Goal: Information Seeking & Learning: Learn about a topic

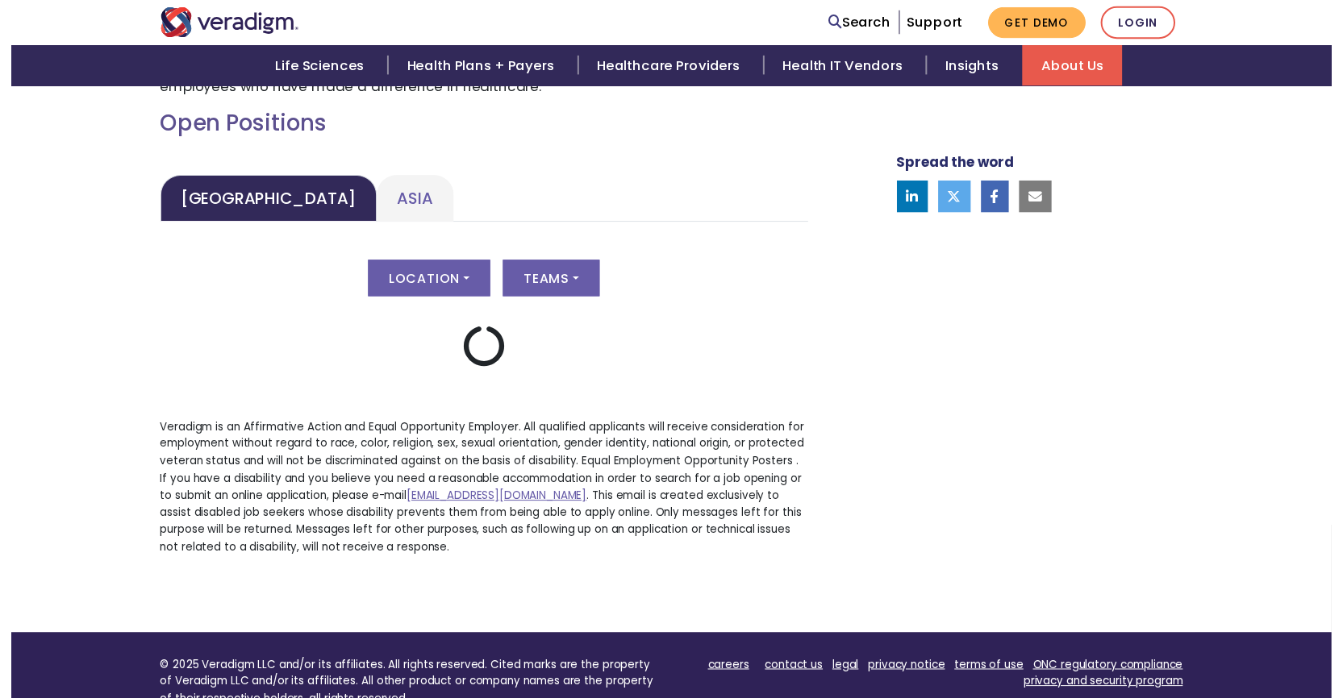
scroll to position [787, 0]
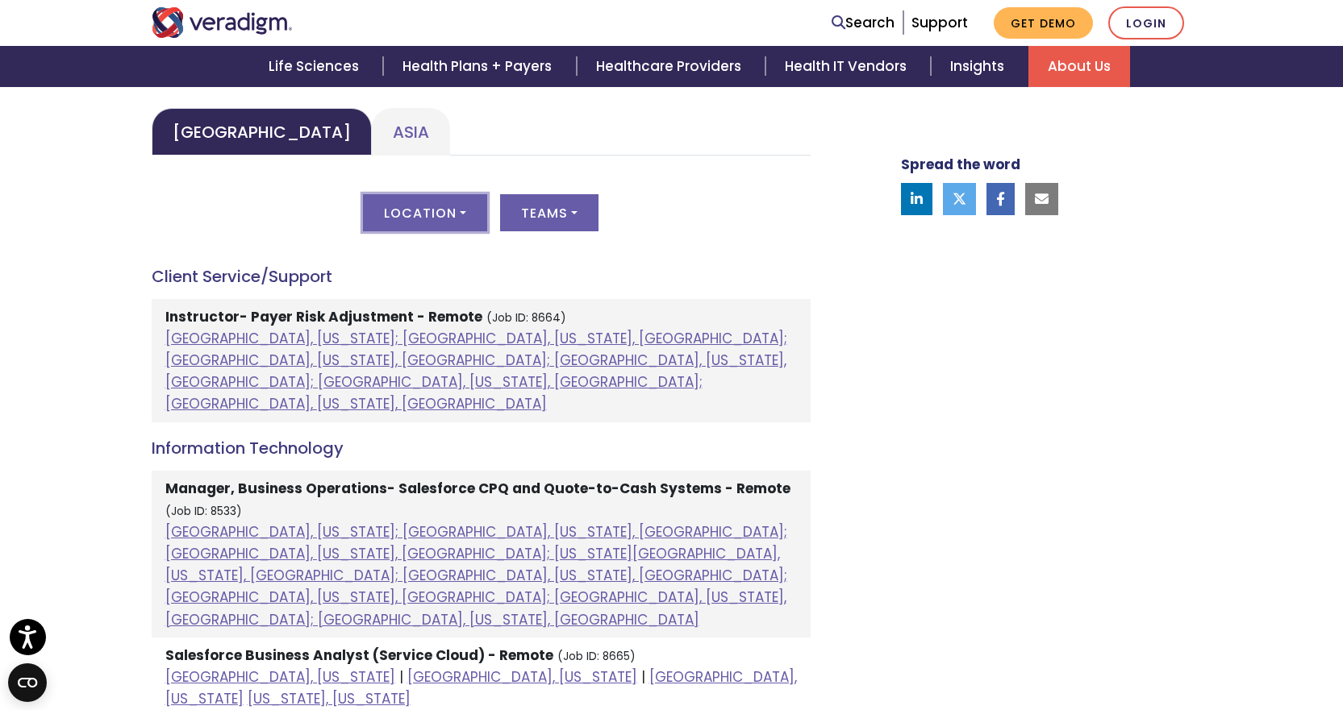
click at [455, 216] on button "Location" at bounding box center [425, 212] width 124 height 37
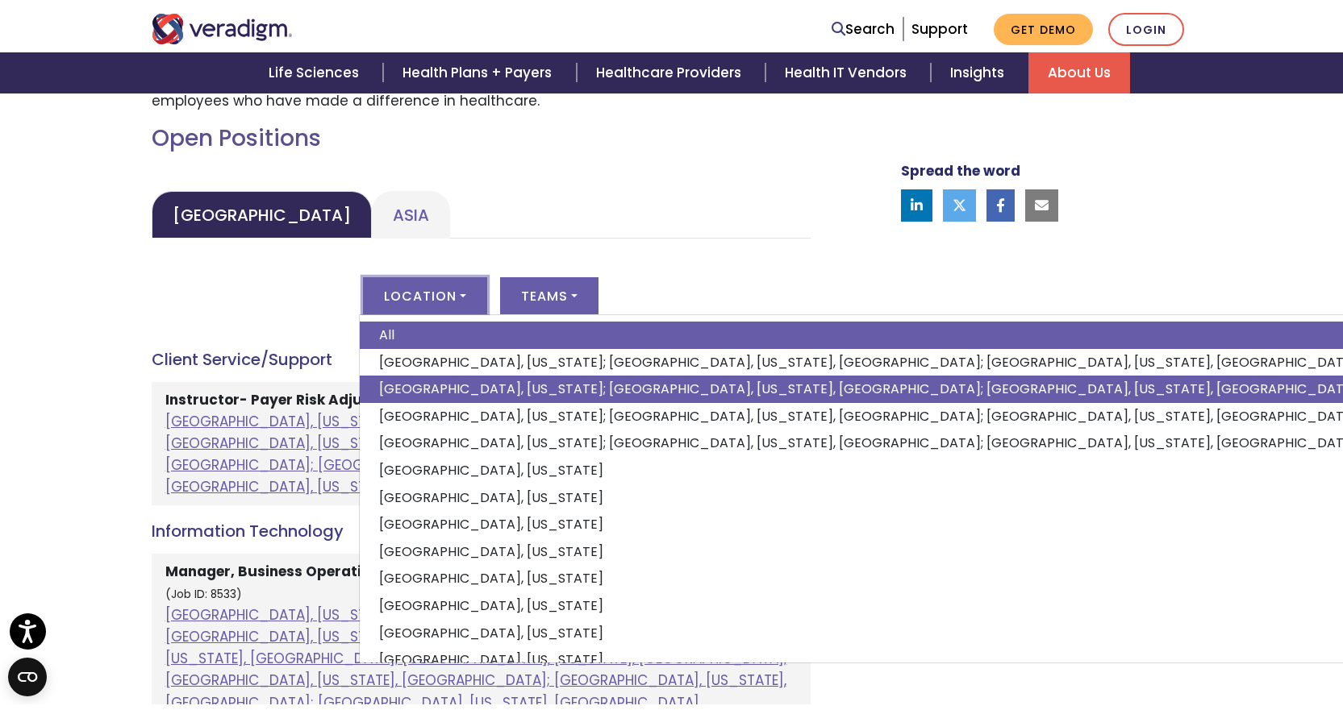
scroll to position [706, 0]
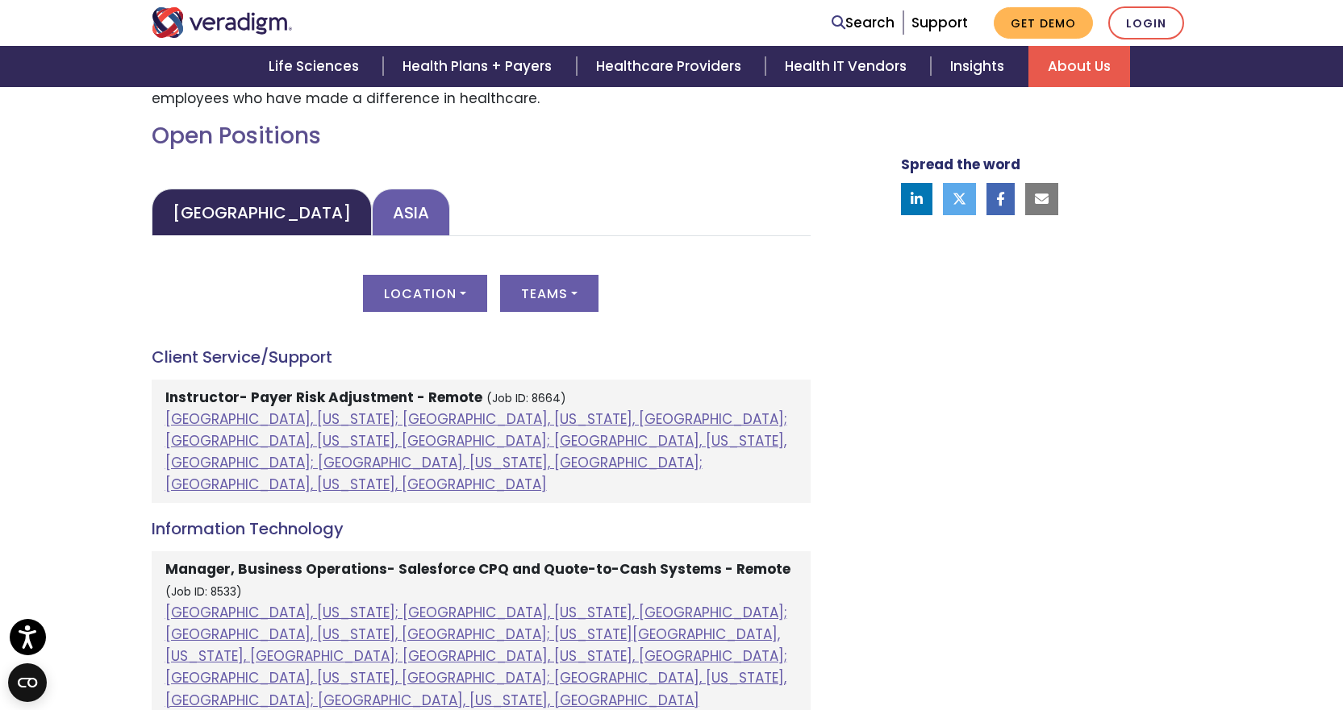
click at [372, 210] on link "Asia" at bounding box center [411, 213] width 78 height 48
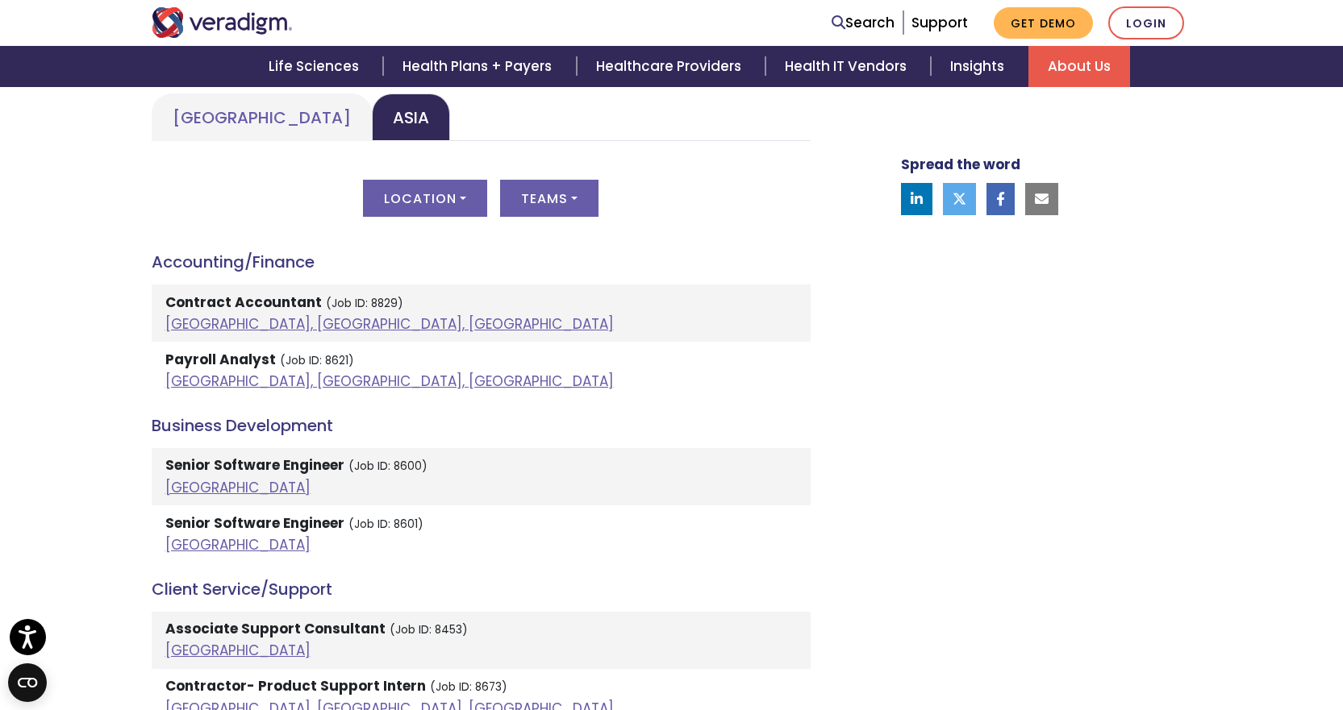
scroll to position [787, 0]
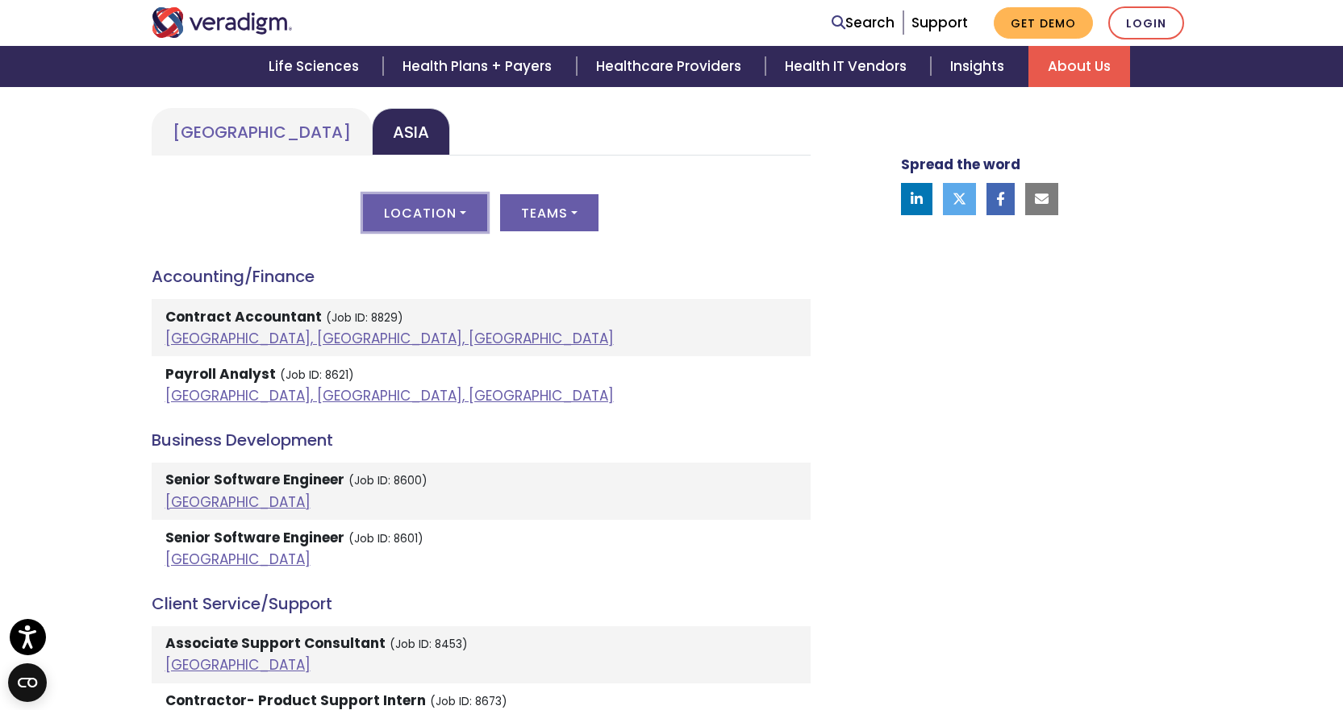
click at [425, 216] on button "Location" at bounding box center [425, 212] width 124 height 37
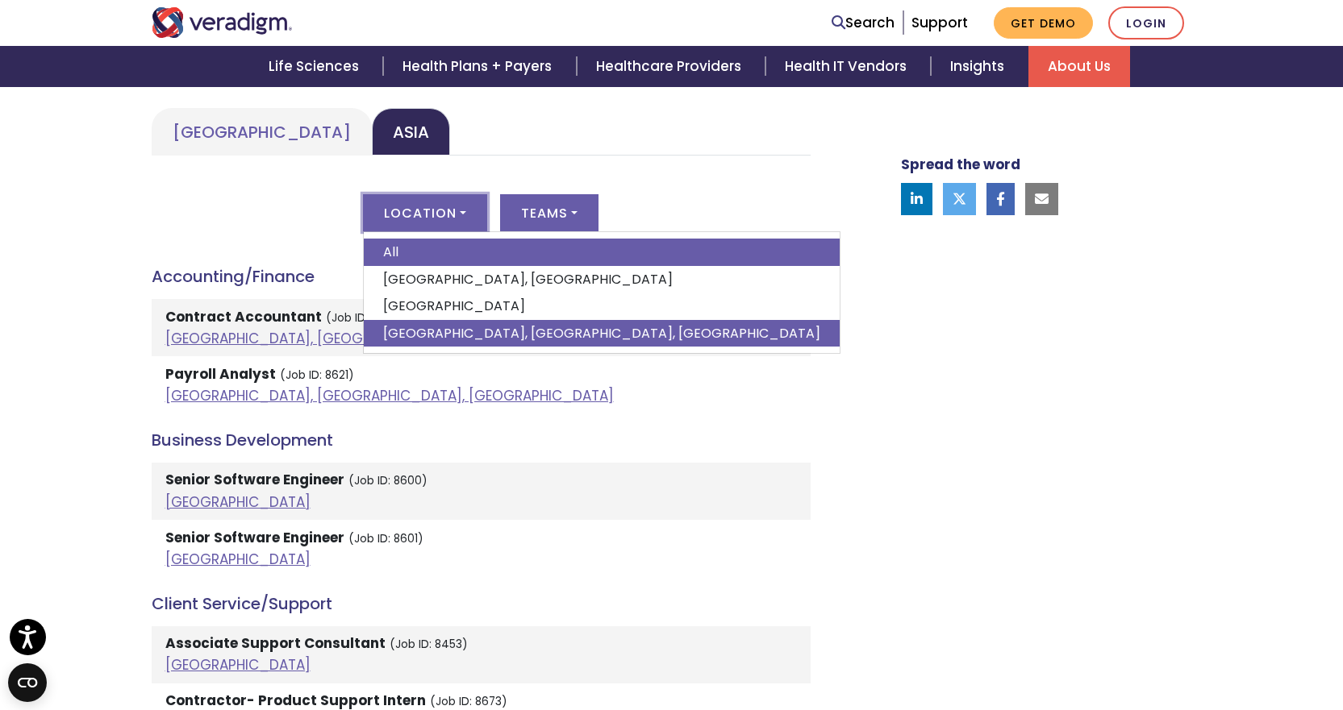
click at [413, 329] on link "[GEOGRAPHIC_DATA], [GEOGRAPHIC_DATA], [GEOGRAPHIC_DATA]" at bounding box center [602, 333] width 476 height 27
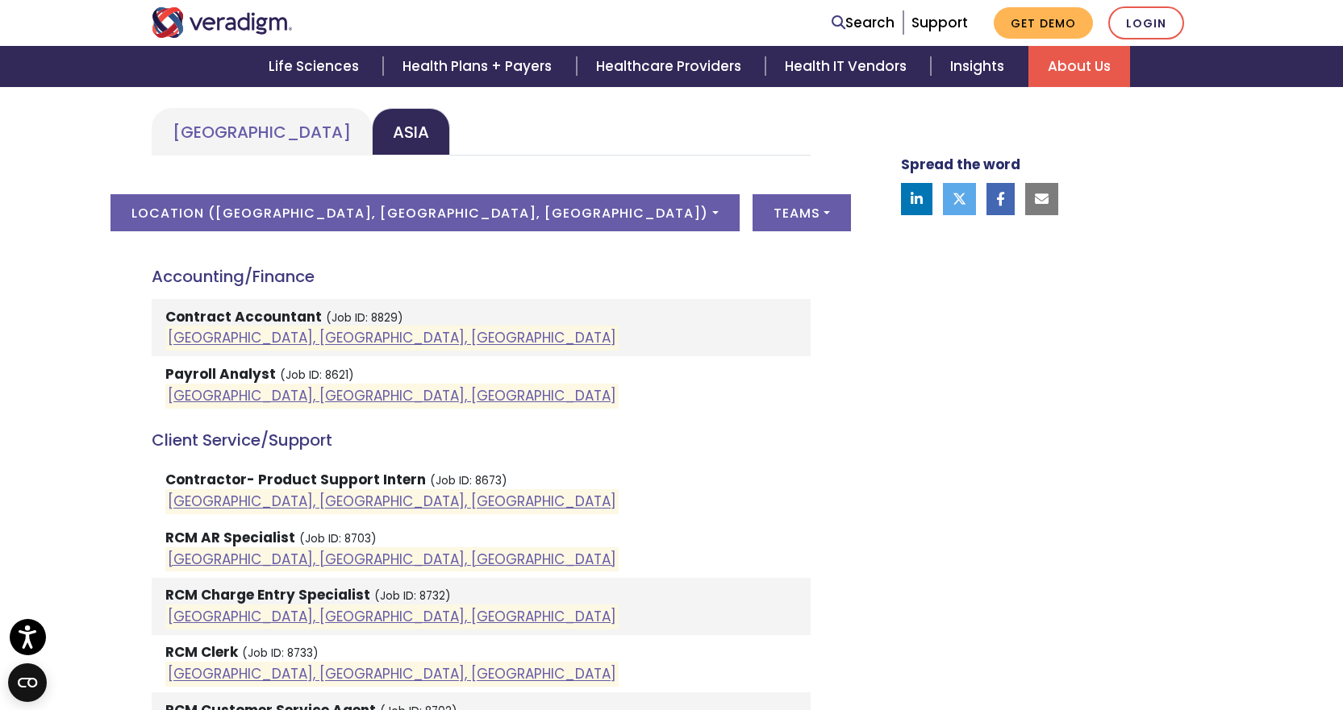
click at [4, 331] on div "Welcome to Veradigm Transform healthcare and enable smarter care for millions o…" at bounding box center [671, 700] width 1343 height 1942
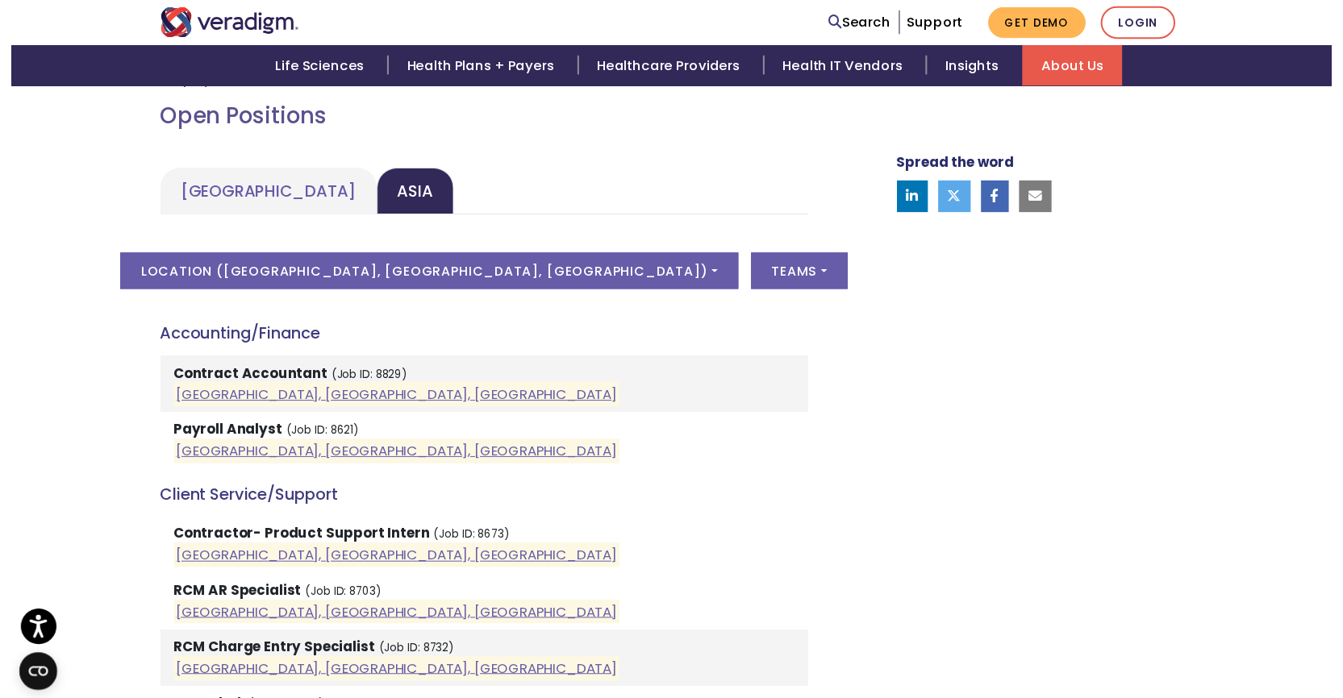
scroll to position [706, 0]
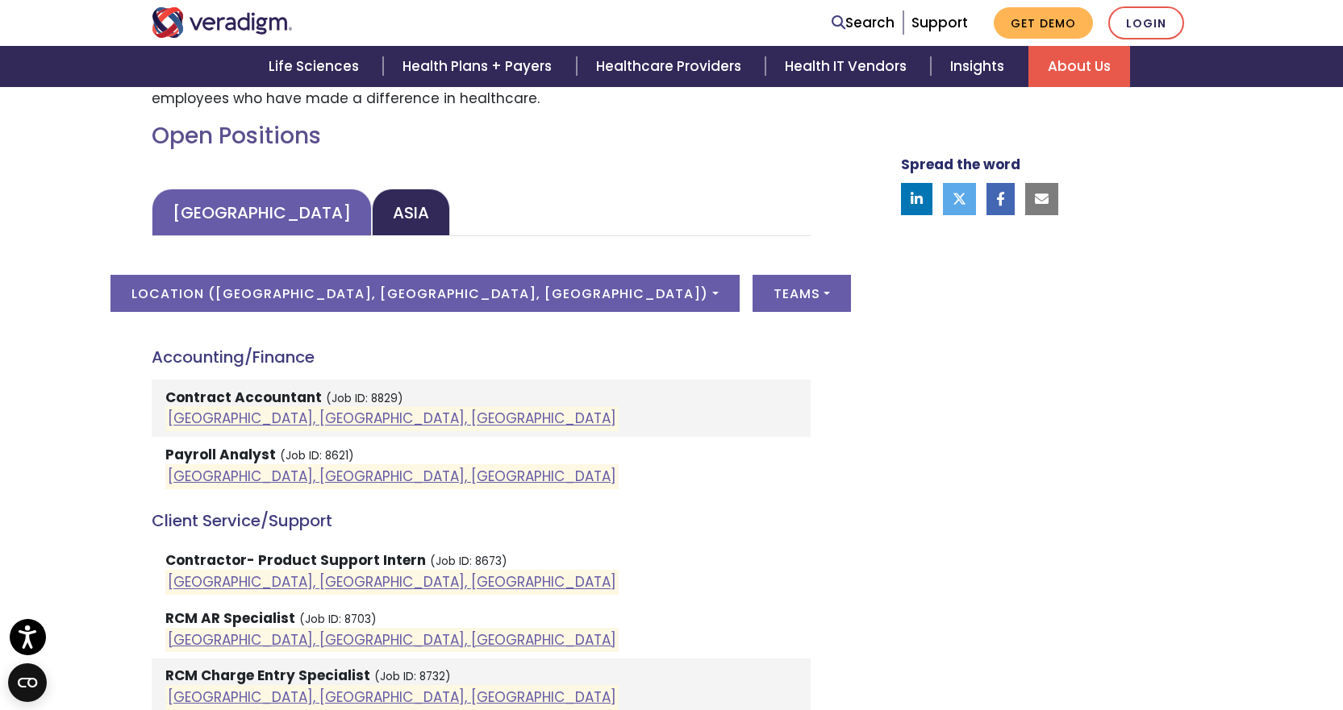
click at [237, 215] on link "[GEOGRAPHIC_DATA]" at bounding box center [262, 213] width 220 height 48
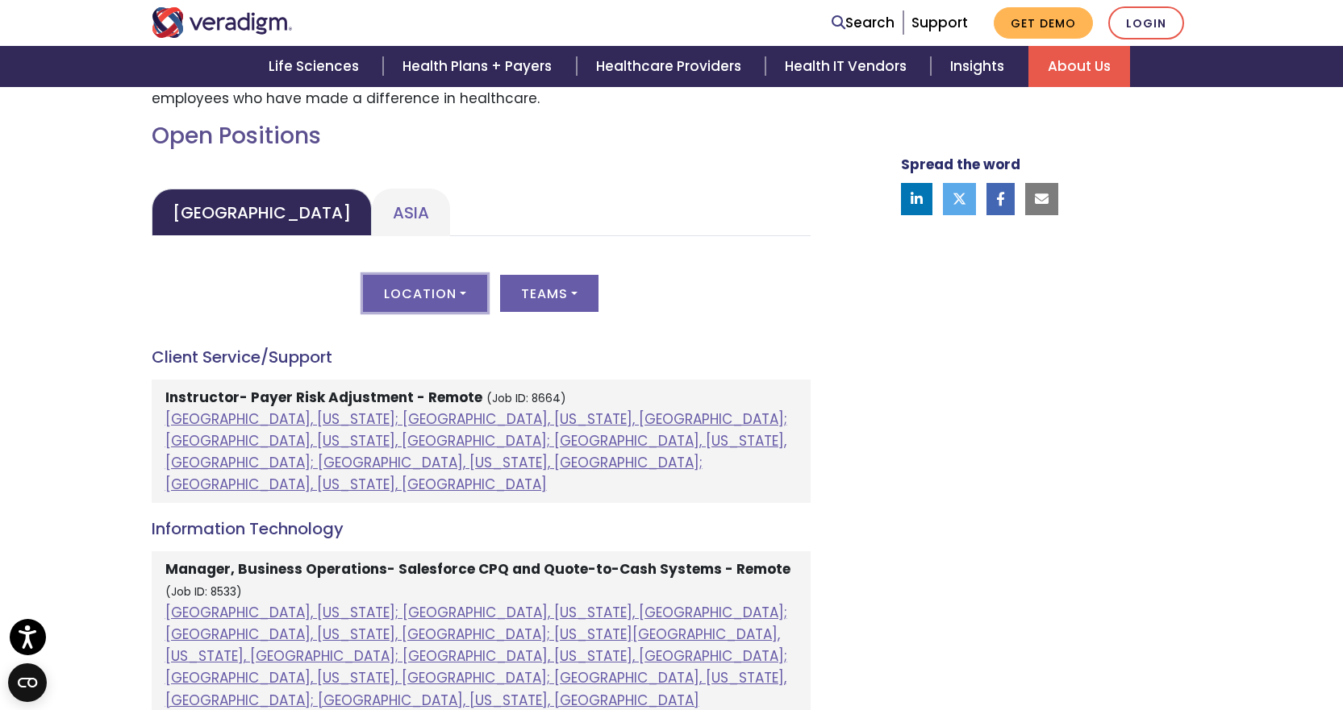
click at [424, 311] on button "Location" at bounding box center [425, 293] width 124 height 37
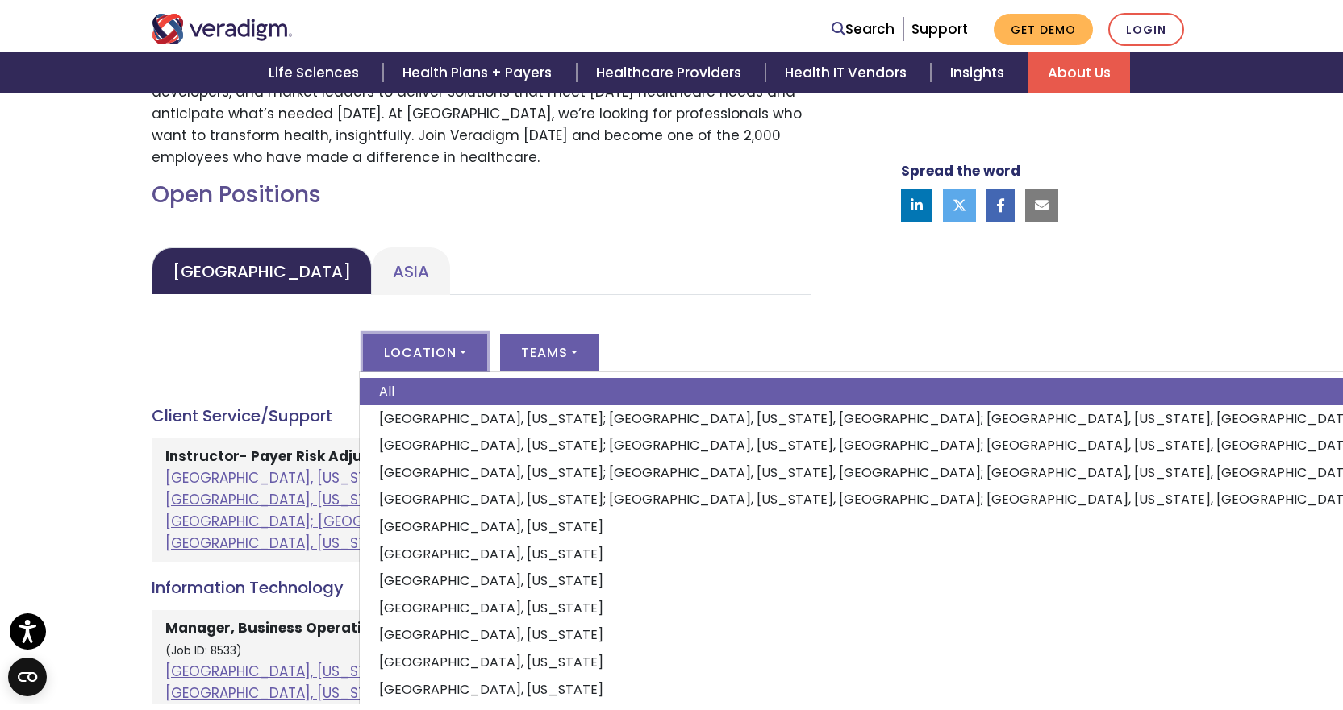
scroll to position [626, 0]
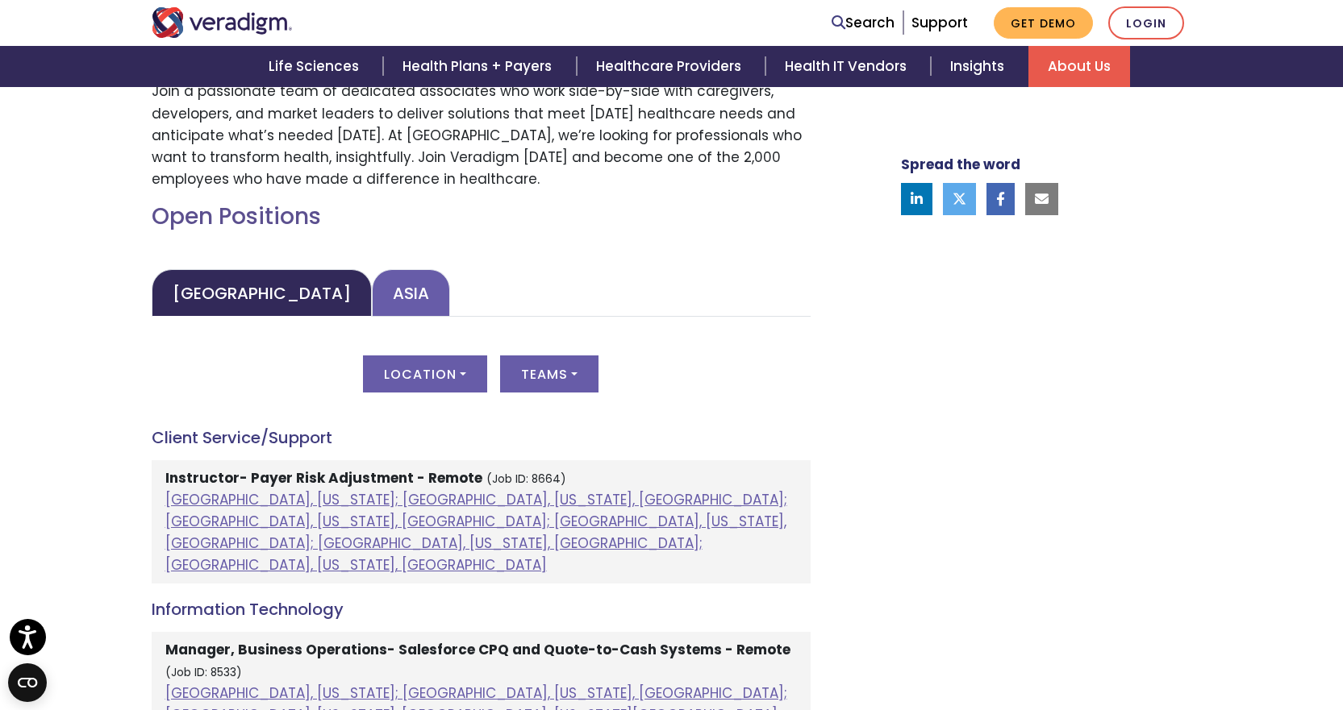
click at [372, 289] on link "Asia" at bounding box center [411, 293] width 78 height 48
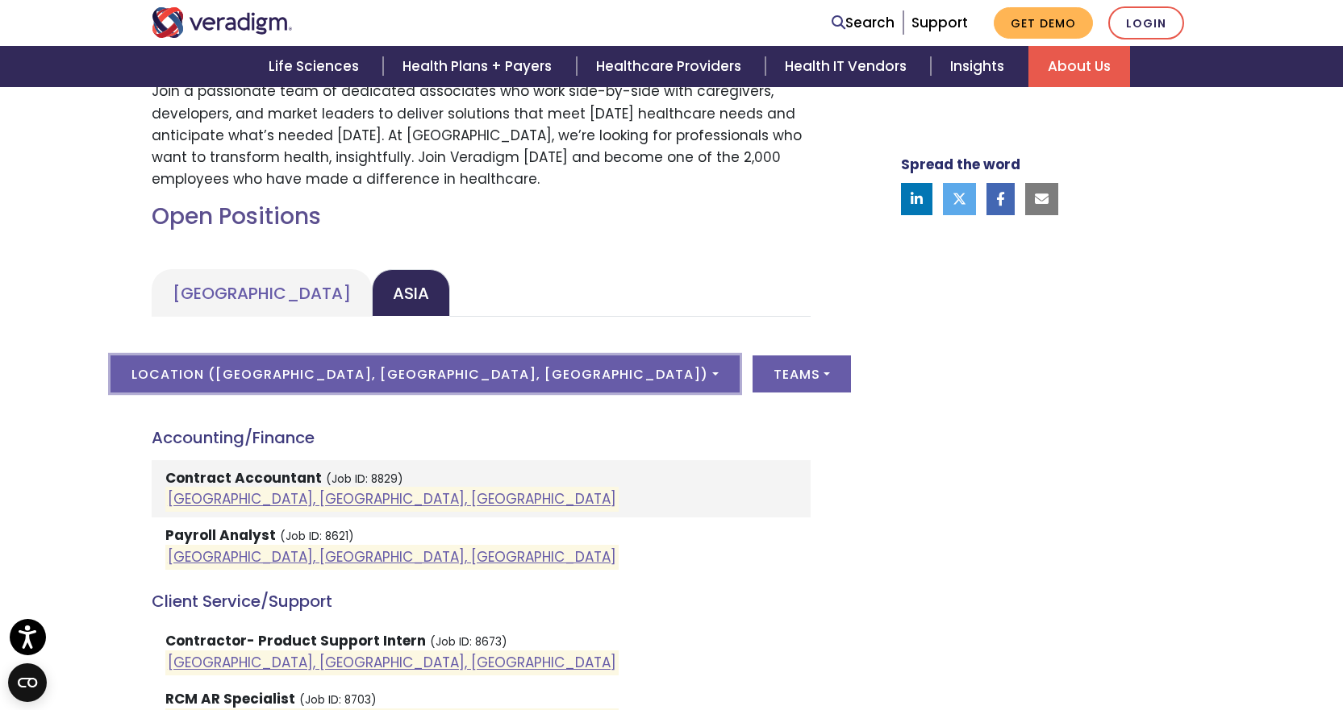
click at [548, 377] on button "Location ( [GEOGRAPHIC_DATA], [GEOGRAPHIC_DATA], [GEOGRAPHIC_DATA] )" at bounding box center [424, 374] width 628 height 37
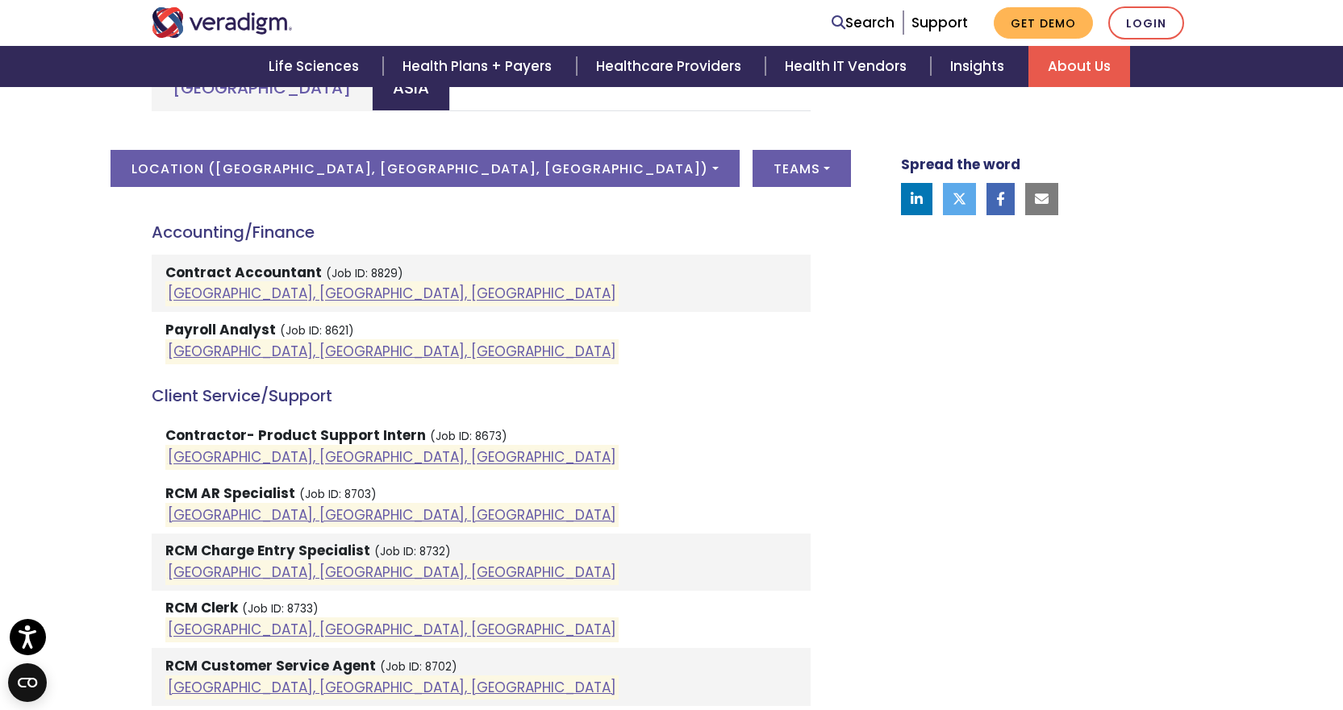
scroll to position [868, 0]
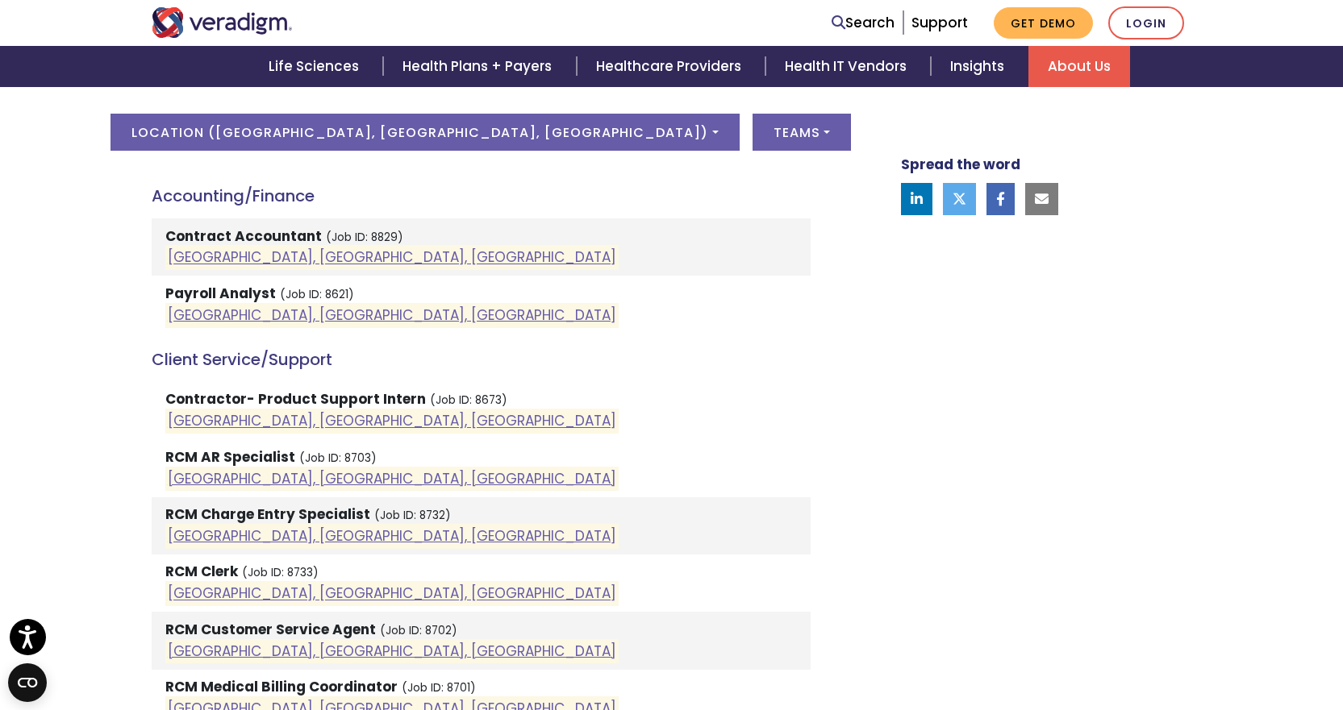
click at [2, 411] on div "Welcome to Veradigm Transform healthcare and enable smarter care for millions o…" at bounding box center [671, 619] width 1343 height 1942
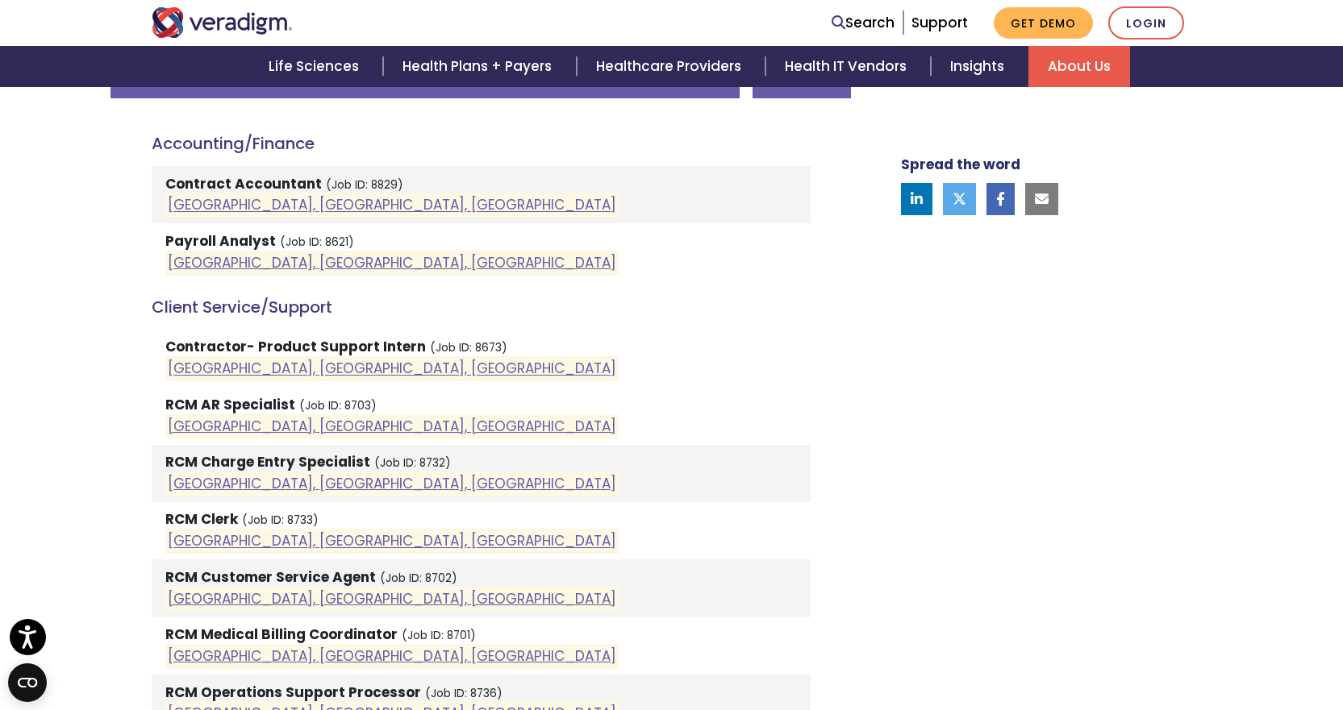
scroll to position [1029, 0]
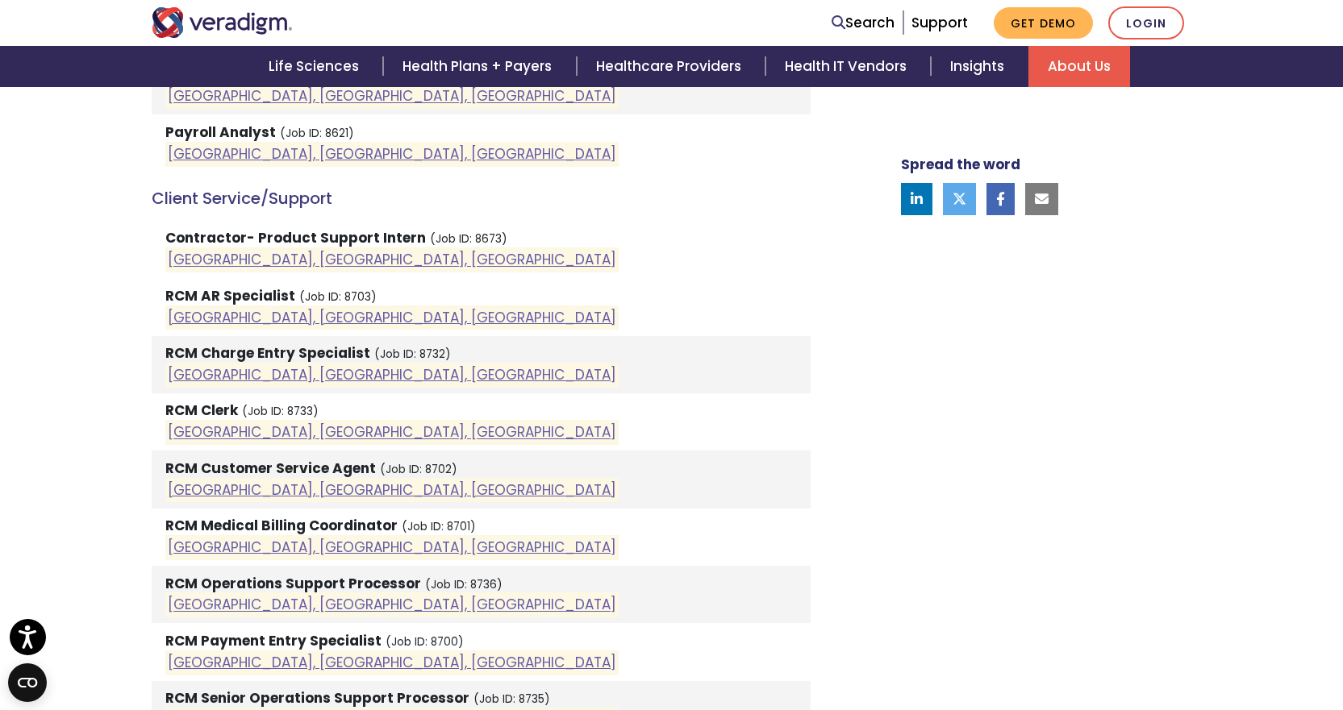
click at [70, 329] on div "Welcome to Veradigm Transform healthcare and enable smarter care for millions o…" at bounding box center [671, 458] width 1343 height 1942
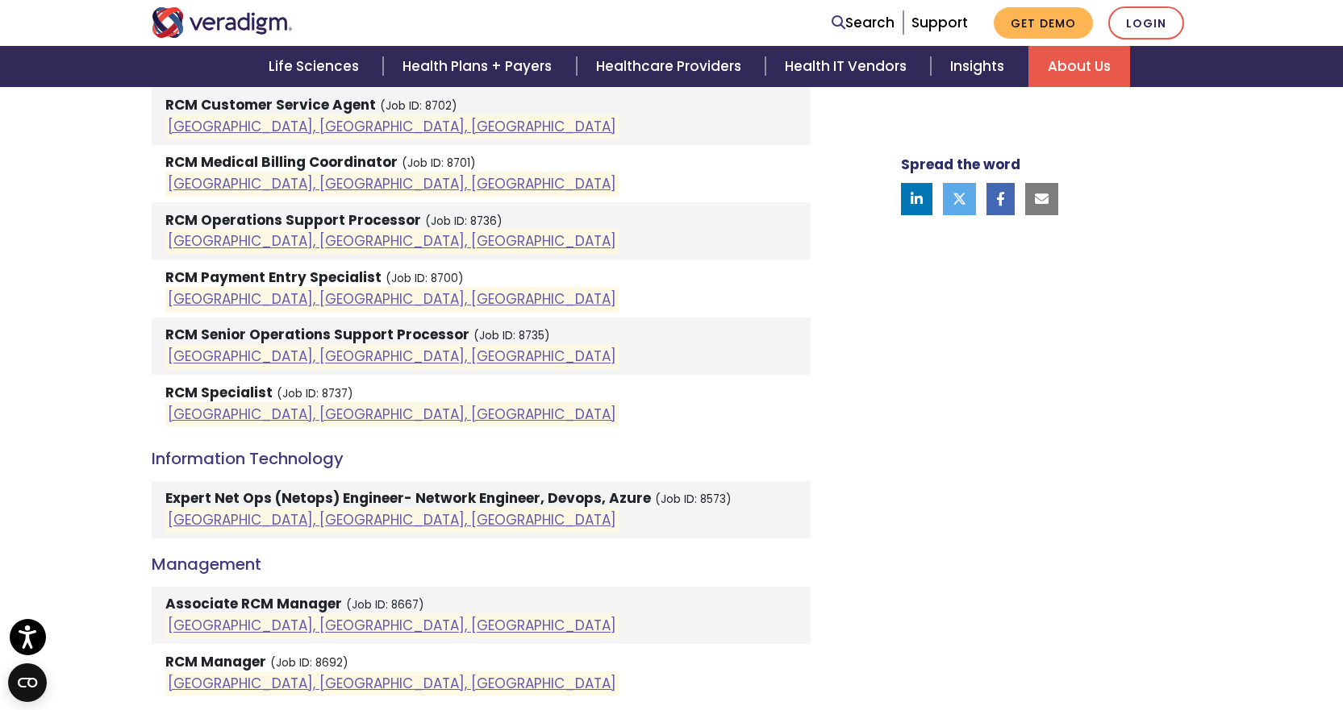
scroll to position [1432, 0]
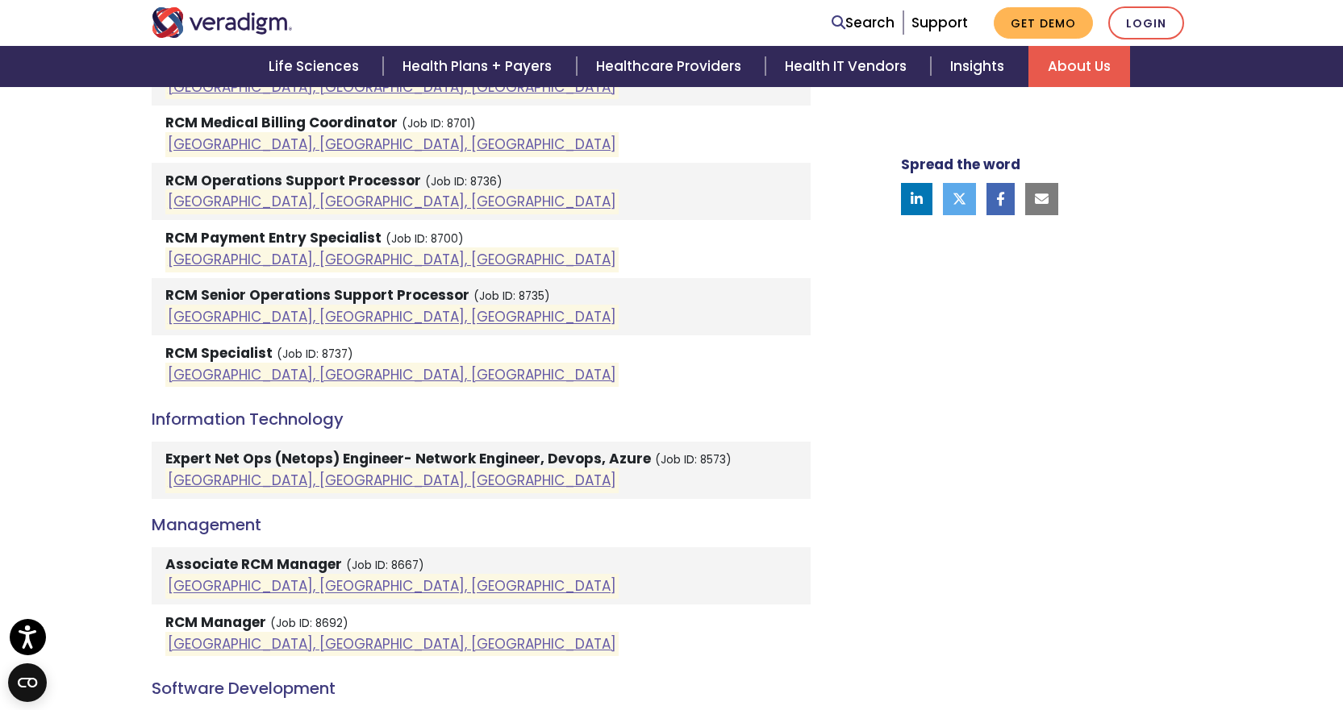
click at [51, 407] on div "Welcome to Veradigm Transform healthcare and enable smarter care for millions o…" at bounding box center [671, 55] width 1343 height 1942
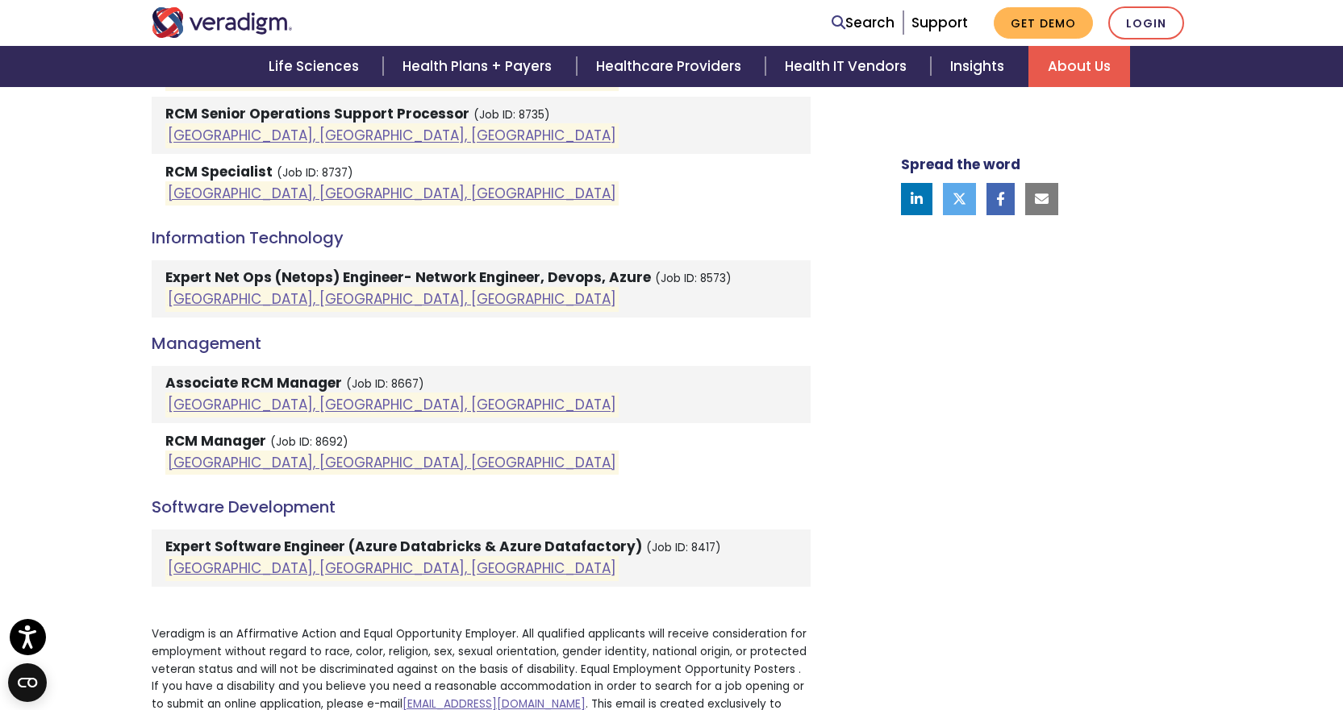
scroll to position [1674, 0]
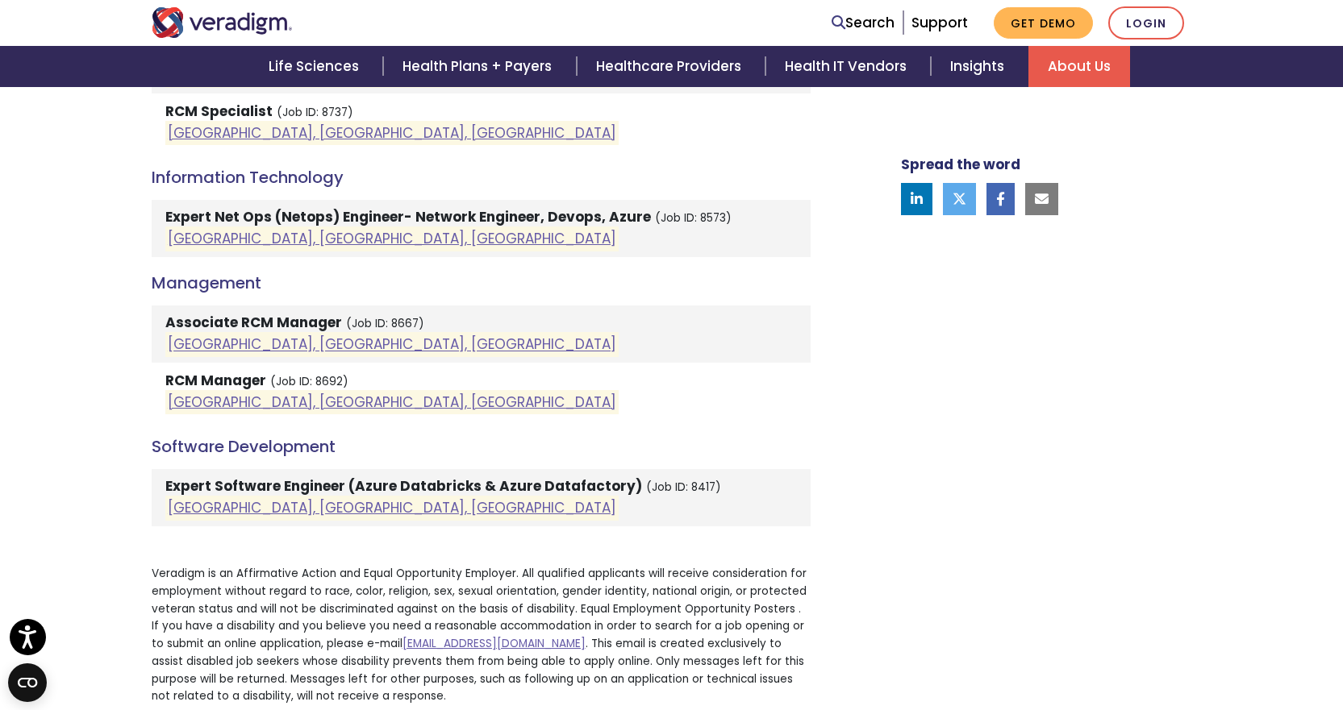
click at [247, 319] on strong "Associate RCM Manager" at bounding box center [253, 322] width 177 height 19
click at [226, 344] on link "[GEOGRAPHIC_DATA], [GEOGRAPHIC_DATA], [GEOGRAPHIC_DATA]" at bounding box center [392, 344] width 448 height 19
